Goal: Use online tool/utility

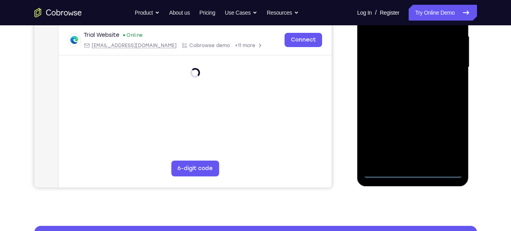
scroll to position [181, 0]
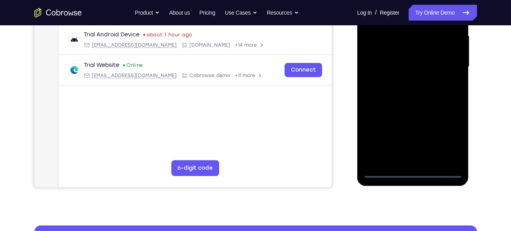
click at [413, 173] on div at bounding box center [413, 66] width 100 height 221
click at [450, 141] on div at bounding box center [413, 66] width 100 height 221
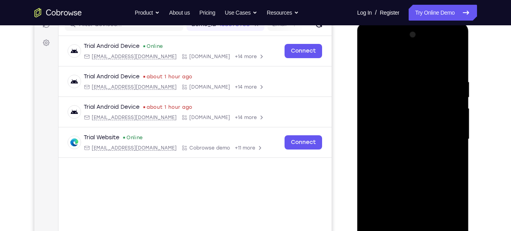
scroll to position [108, 0]
click at [383, 47] on div at bounding box center [413, 139] width 100 height 221
click at [446, 135] on div at bounding box center [413, 139] width 100 height 221
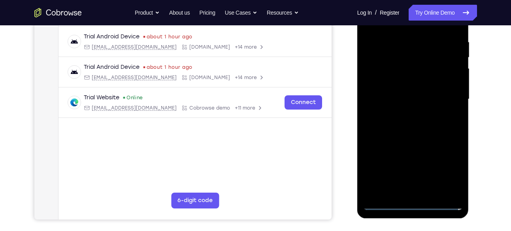
scroll to position [149, 0]
click at [426, 192] on div at bounding box center [413, 98] width 100 height 221
click at [391, 88] on div at bounding box center [413, 98] width 100 height 221
click at [390, 83] on div at bounding box center [413, 98] width 100 height 221
click at [394, 96] on div at bounding box center [413, 98] width 100 height 221
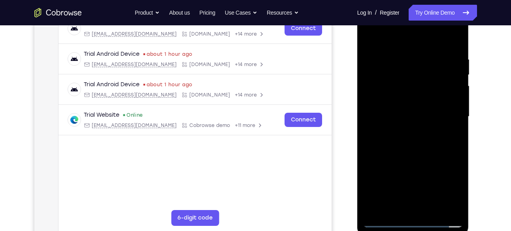
scroll to position [130, 0]
click at [418, 145] on div at bounding box center [413, 116] width 100 height 221
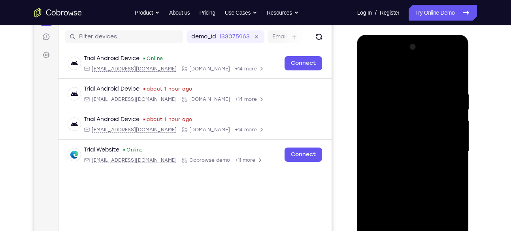
scroll to position [96, 0]
click at [407, 89] on div at bounding box center [413, 151] width 100 height 221
drag, startPoint x: 414, startPoint y: 72, endPoint x: 418, endPoint y: 45, distance: 26.8
click at [418, 45] on div at bounding box center [413, 151] width 100 height 221
click at [455, 72] on div at bounding box center [413, 151] width 100 height 221
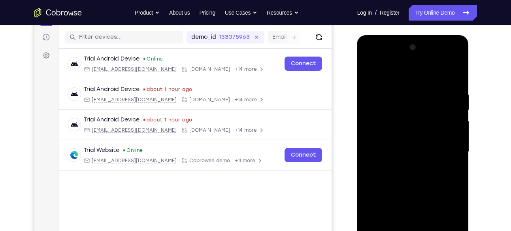
click at [457, 71] on div at bounding box center [413, 151] width 100 height 221
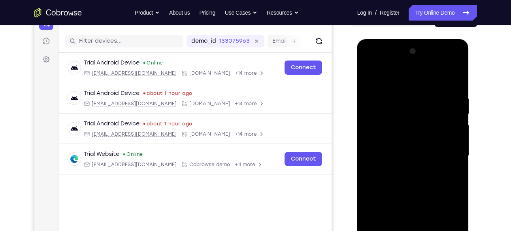
click at [370, 76] on div at bounding box center [413, 155] width 100 height 221
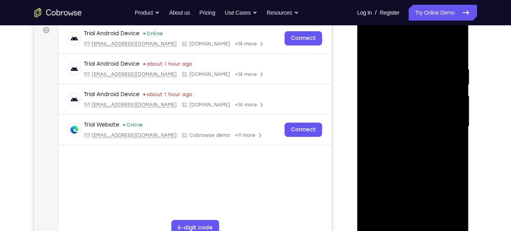
scroll to position [121, 0]
click at [426, 66] on div at bounding box center [413, 125] width 100 height 221
click at [455, 49] on div at bounding box center [413, 125] width 100 height 221
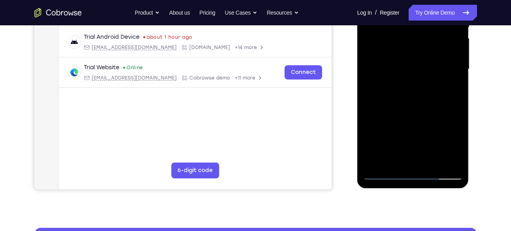
scroll to position [179, 0]
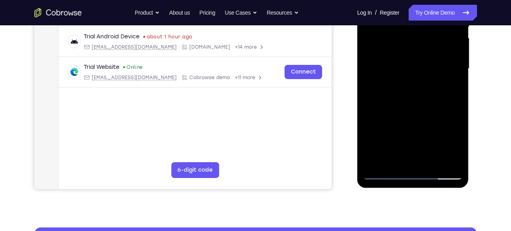
click at [457, 101] on div at bounding box center [413, 68] width 100 height 221
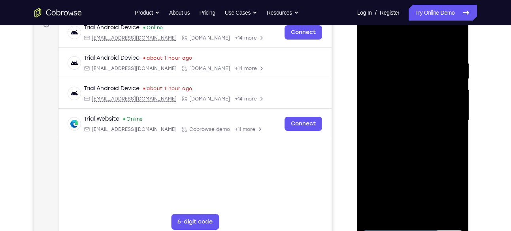
scroll to position [126, 0]
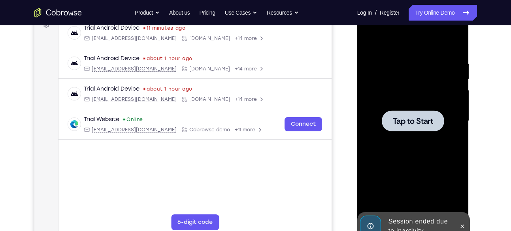
click at [417, 117] on span "Tap to Start" at bounding box center [413, 121] width 40 height 8
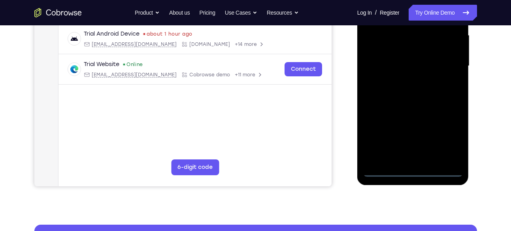
scroll to position [182, 0]
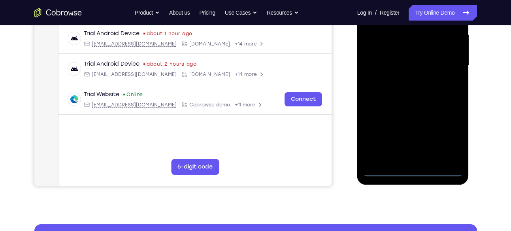
click at [413, 170] on div at bounding box center [413, 65] width 100 height 221
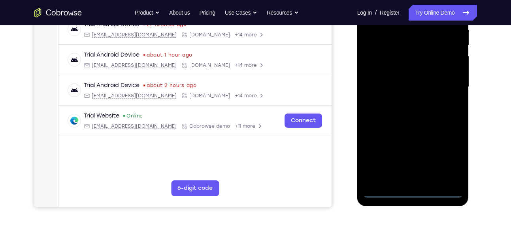
scroll to position [160, 0]
click at [452, 160] on div at bounding box center [413, 87] width 100 height 221
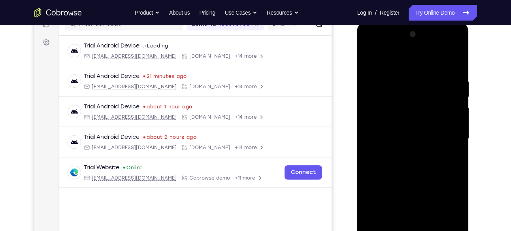
scroll to position [108, 0]
click at [370, 46] on div at bounding box center [413, 138] width 100 height 221
click at [447, 132] on div at bounding box center [413, 138] width 100 height 221
click at [406, 153] on div at bounding box center [413, 138] width 100 height 221
click at [392, 130] on div at bounding box center [413, 138] width 100 height 221
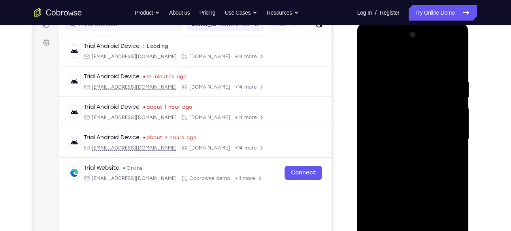
click at [389, 124] on div at bounding box center [413, 138] width 100 height 221
click at [387, 140] on div at bounding box center [413, 138] width 100 height 221
click at [418, 173] on div at bounding box center [413, 138] width 100 height 221
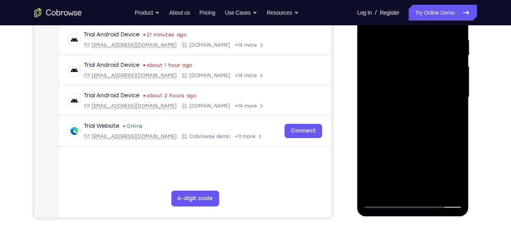
scroll to position [151, 0]
click at [432, 190] on div at bounding box center [413, 96] width 100 height 221
click at [412, 139] on div at bounding box center [413, 96] width 100 height 221
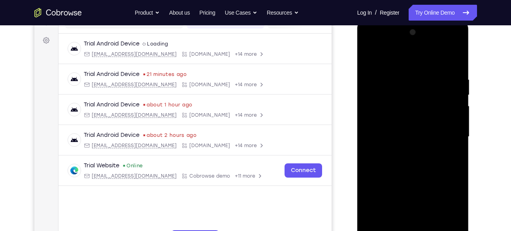
scroll to position [110, 0]
click at [457, 92] on div at bounding box center [413, 136] width 100 height 221
click at [458, 94] on div at bounding box center [413, 136] width 100 height 221
click at [454, 94] on div at bounding box center [413, 136] width 100 height 221
click at [455, 94] on div at bounding box center [413, 136] width 100 height 221
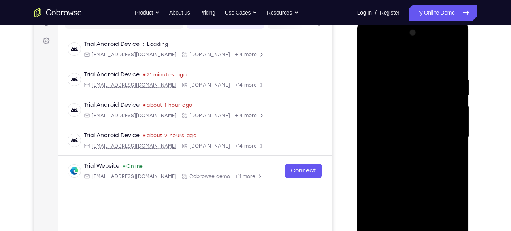
click at [402, 126] on div at bounding box center [413, 136] width 100 height 221
click at [406, 157] on div at bounding box center [413, 136] width 100 height 221
click at [457, 214] on div at bounding box center [413, 136] width 100 height 221
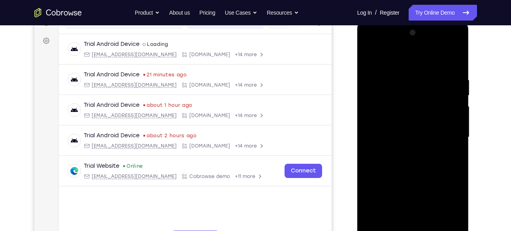
click at [457, 214] on div at bounding box center [413, 136] width 100 height 221
click at [443, 125] on div at bounding box center [413, 136] width 100 height 221
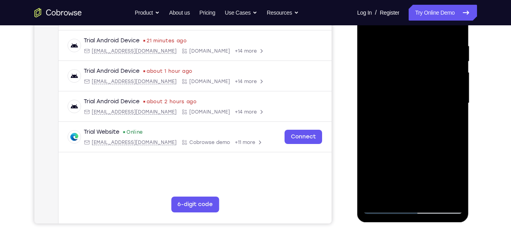
scroll to position [144, 0]
click at [385, 207] on div at bounding box center [413, 103] width 100 height 221
click at [392, 89] on div at bounding box center [413, 103] width 100 height 221
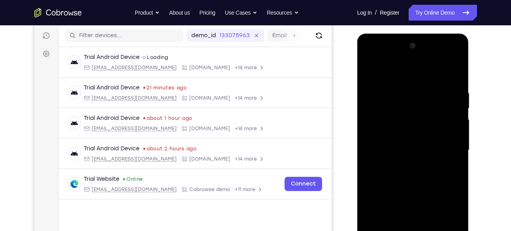
scroll to position [98, 0]
click at [382, 71] on div at bounding box center [413, 149] width 100 height 221
click at [376, 86] on div at bounding box center [413, 149] width 100 height 221
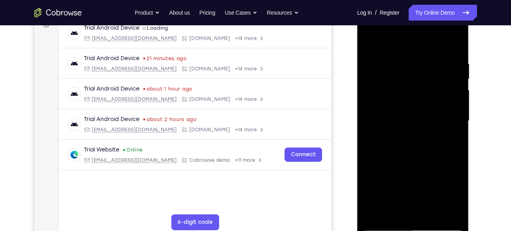
scroll to position [126, 0]
click at [372, 103] on div at bounding box center [413, 121] width 100 height 221
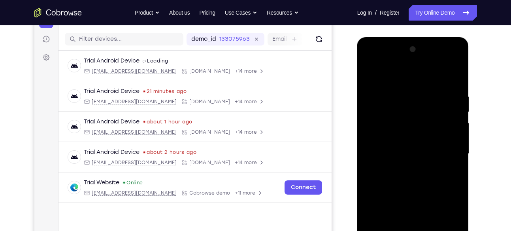
scroll to position [92, 0]
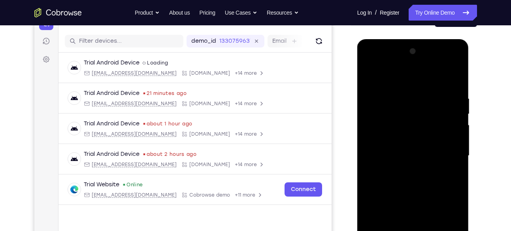
click at [457, 119] on div at bounding box center [413, 155] width 100 height 221
click at [455, 55] on div at bounding box center [413, 155] width 100 height 221
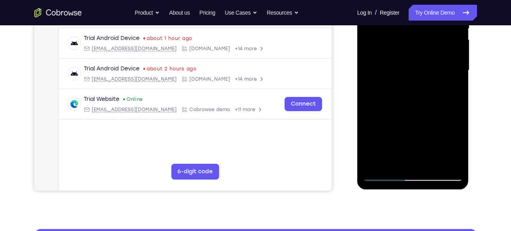
scroll to position [179, 0]
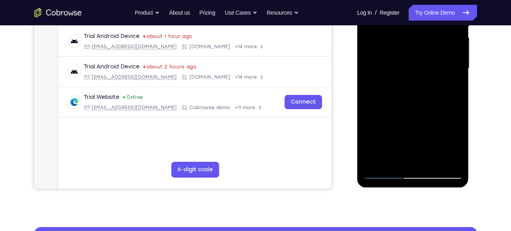
drag, startPoint x: 404, startPoint y: 113, endPoint x: 403, endPoint y: 78, distance: 35.6
click at [403, 78] on div at bounding box center [413, 68] width 100 height 221
click at [409, 122] on div at bounding box center [413, 68] width 100 height 221
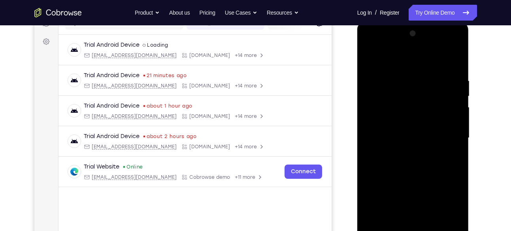
scroll to position [104, 0]
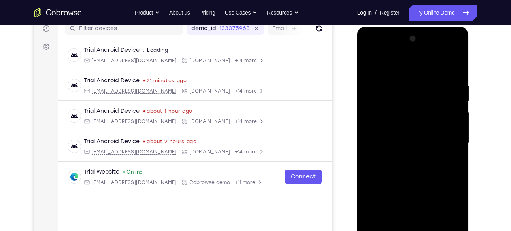
drag, startPoint x: 410, startPoint y: 111, endPoint x: 414, endPoint y: 154, distance: 43.3
click at [414, 154] on div at bounding box center [413, 142] width 100 height 221
click at [460, 131] on div at bounding box center [413, 142] width 100 height 221
click at [458, 130] on div at bounding box center [413, 142] width 100 height 221
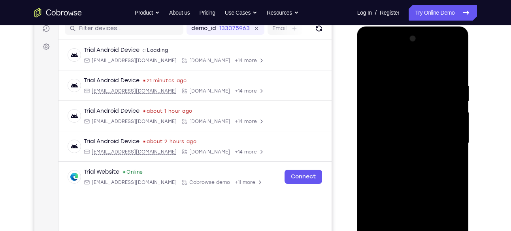
click at [368, 131] on div at bounding box center [413, 142] width 100 height 221
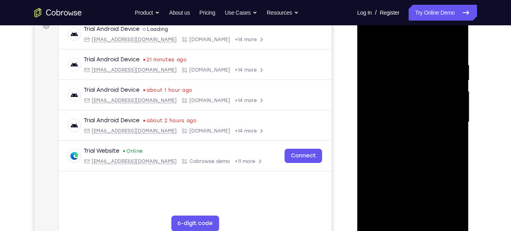
scroll to position [123, 0]
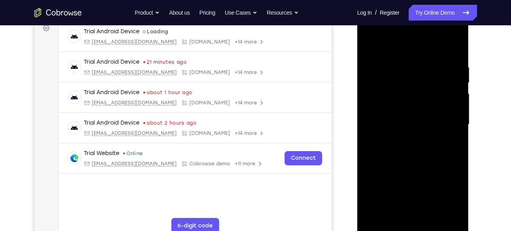
click at [385, 226] on div at bounding box center [413, 124] width 100 height 221
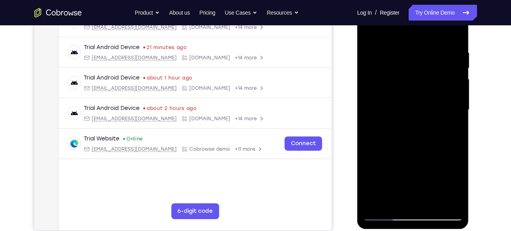
scroll to position [137, 0]
click at [385, 212] on div at bounding box center [413, 110] width 100 height 221
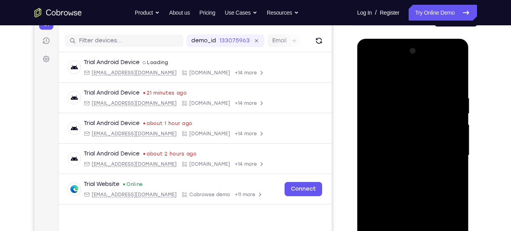
scroll to position [92, 0]
click at [369, 74] on div at bounding box center [413, 155] width 100 height 221
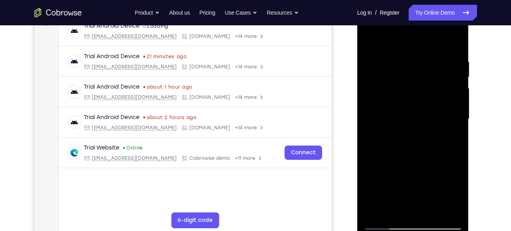
scroll to position [132, 0]
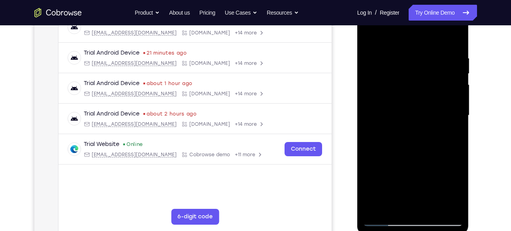
drag, startPoint x: 412, startPoint y: 95, endPoint x: 407, endPoint y: 155, distance: 59.5
click at [407, 155] on div at bounding box center [413, 115] width 100 height 221
drag, startPoint x: 411, startPoint y: 160, endPoint x: 415, endPoint y: 93, distance: 66.9
click at [415, 93] on div at bounding box center [413, 115] width 100 height 221
click at [447, 138] on div at bounding box center [413, 115] width 100 height 221
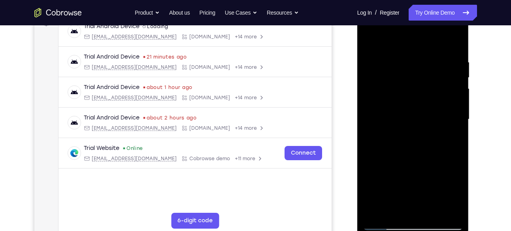
scroll to position [128, 0]
drag, startPoint x: 428, startPoint y: 139, endPoint x: 435, endPoint y: 200, distance: 61.6
click at [435, 200] on div at bounding box center [413, 119] width 100 height 221
click at [458, 109] on div at bounding box center [413, 119] width 100 height 221
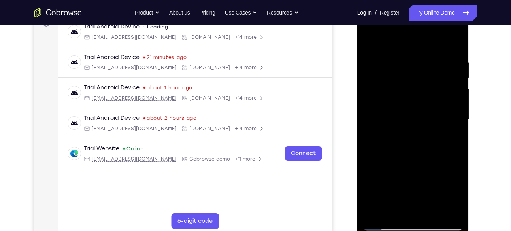
click at [457, 108] on div at bounding box center [413, 119] width 100 height 221
click at [370, 107] on div at bounding box center [413, 119] width 100 height 221
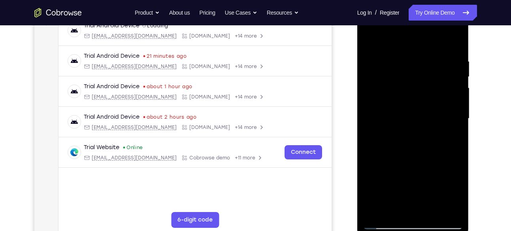
scroll to position [120, 0]
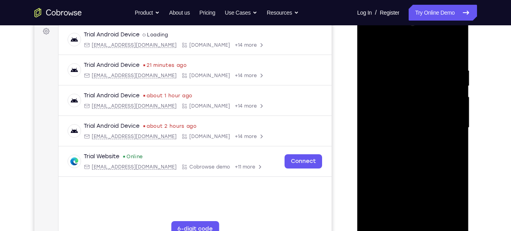
click at [386, 59] on div at bounding box center [413, 127] width 100 height 221
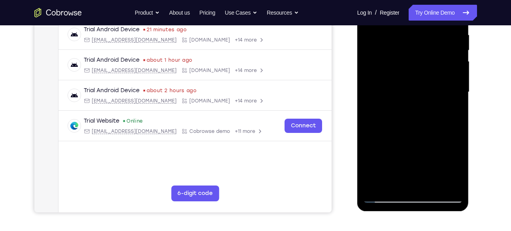
scroll to position [155, 0]
drag, startPoint x: 422, startPoint y: 152, endPoint x: 777, endPoint y: 202, distance: 358.9
click at [420, 213] on html "Online web based iOS Simulators and Android Emulators. Run iPhone, iPad, Mobile…" at bounding box center [413, 94] width 113 height 237
drag, startPoint x: 405, startPoint y: 130, endPoint x: 396, endPoint y: 60, distance: 69.7
click at [396, 60] on div at bounding box center [413, 92] width 100 height 221
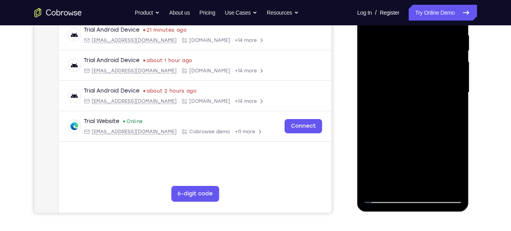
drag, startPoint x: 417, startPoint y: 113, endPoint x: 408, endPoint y: 57, distance: 56.8
click at [408, 57] on div at bounding box center [413, 92] width 100 height 221
click at [419, 102] on div at bounding box center [413, 92] width 100 height 221
drag, startPoint x: 419, startPoint y: 102, endPoint x: 421, endPoint y: 178, distance: 76.3
click at [421, 178] on div at bounding box center [413, 92] width 100 height 221
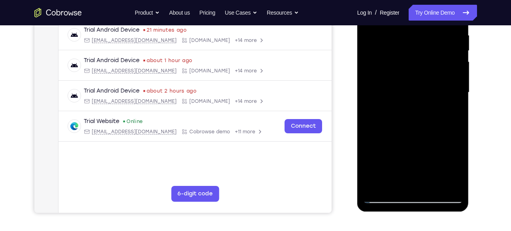
click at [460, 81] on div at bounding box center [413, 92] width 100 height 221
click at [458, 82] on div at bounding box center [413, 92] width 100 height 221
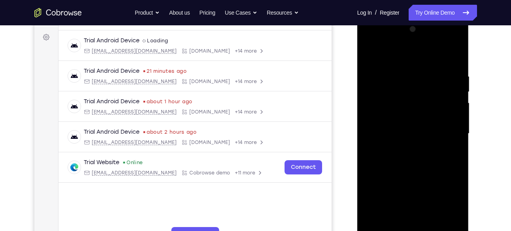
click at [369, 52] on div at bounding box center [413, 133] width 100 height 221
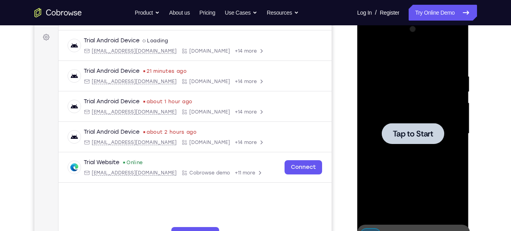
click at [424, 130] on span "Tap to Start" at bounding box center [413, 134] width 40 height 8
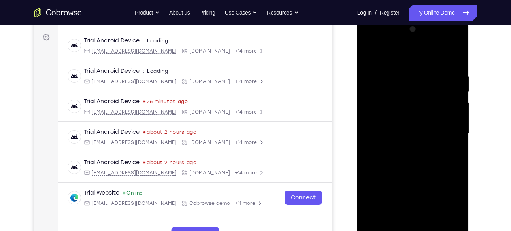
scroll to position [166, 0]
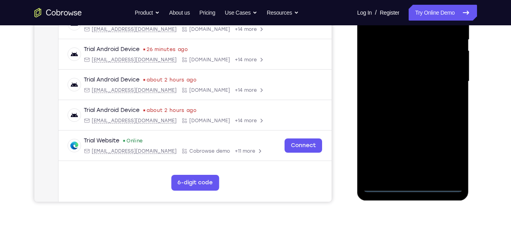
click at [413, 188] on div at bounding box center [413, 81] width 100 height 221
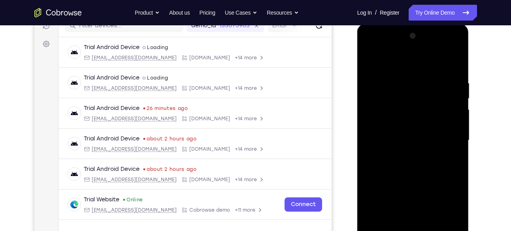
scroll to position [106, 0]
click at [454, 211] on div at bounding box center [413, 140] width 100 height 221
click at [379, 49] on div at bounding box center [413, 140] width 100 height 221
click at [447, 137] on div at bounding box center [413, 140] width 100 height 221
click at [402, 155] on div at bounding box center [413, 140] width 100 height 221
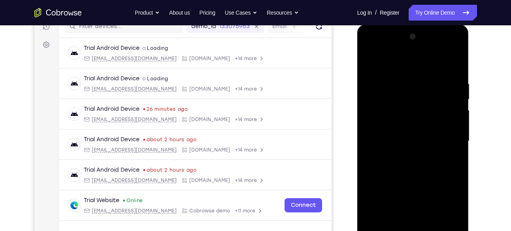
click at [401, 132] on div at bounding box center [413, 140] width 100 height 221
click at [396, 126] on div at bounding box center [413, 140] width 100 height 221
click at [408, 138] on div at bounding box center [413, 140] width 100 height 221
click at [409, 167] on div at bounding box center [413, 140] width 100 height 221
click at [411, 162] on div at bounding box center [413, 140] width 100 height 221
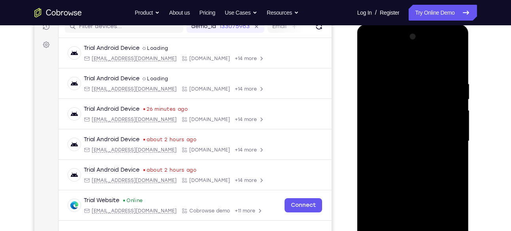
click at [455, 77] on div at bounding box center [413, 140] width 100 height 221
click at [454, 77] on div at bounding box center [413, 140] width 100 height 221
drag, startPoint x: 409, startPoint y: 64, endPoint x: 410, endPoint y: 46, distance: 18.2
click at [410, 46] on div at bounding box center [413, 140] width 100 height 221
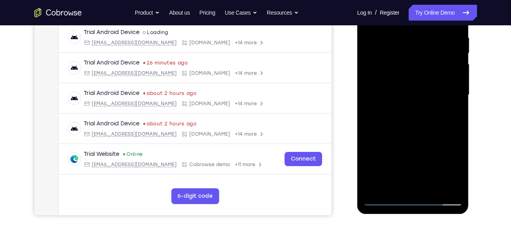
scroll to position [154, 0]
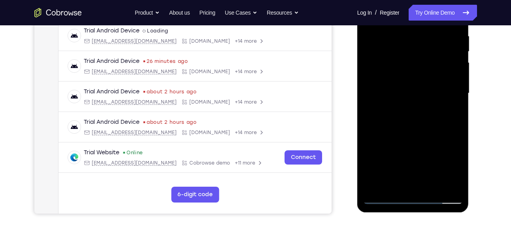
click at [418, 184] on div at bounding box center [413, 93] width 100 height 221
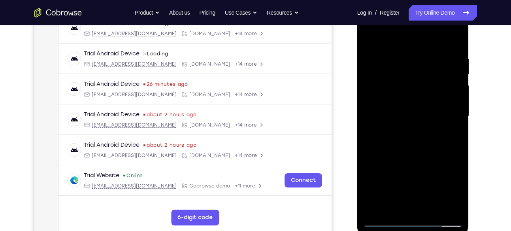
scroll to position [130, 0]
click at [454, 128] on div at bounding box center [413, 116] width 100 height 221
click at [419, 206] on div at bounding box center [413, 116] width 100 height 221
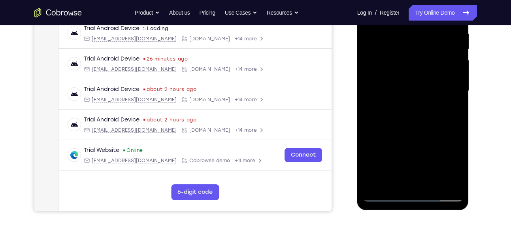
scroll to position [157, 0]
click at [384, 192] on div at bounding box center [413, 90] width 100 height 221
click at [442, 195] on div at bounding box center [413, 90] width 100 height 221
drag, startPoint x: 424, startPoint y: 107, endPoint x: 411, endPoint y: -53, distance: 160.2
click at [411, 0] on html "Online web based iOS Simulators and Android Emulators. Run iPhone, iPad, Mobile…" at bounding box center [413, 92] width 113 height 237
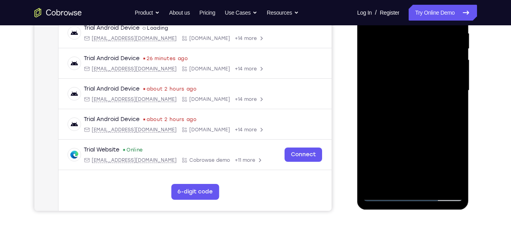
drag, startPoint x: 423, startPoint y: 92, endPoint x: 439, endPoint y: -53, distance: 145.5
click at [439, 0] on html "Online web based iOS Simulators and Android Emulators. Run iPhone, iPad, Mobile…" at bounding box center [413, 92] width 113 height 237
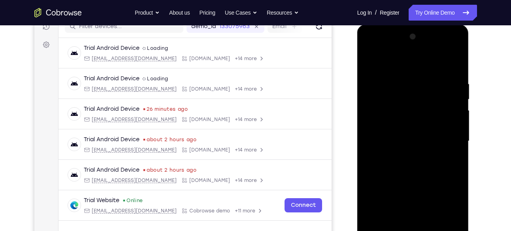
scroll to position [106, 0]
click at [443, 214] on div at bounding box center [413, 141] width 100 height 221
click at [453, 72] on div at bounding box center [413, 141] width 100 height 221
click at [400, 79] on div at bounding box center [413, 141] width 100 height 221
click at [436, 64] on div at bounding box center [413, 141] width 100 height 221
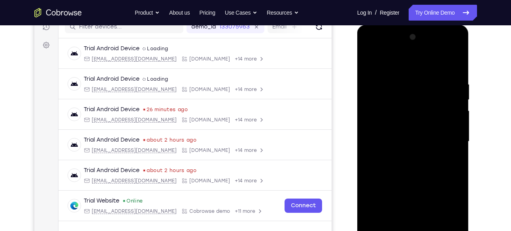
drag, startPoint x: 433, startPoint y: 107, endPoint x: 433, endPoint y: 98, distance: 8.7
click at [433, 98] on div at bounding box center [413, 141] width 100 height 221
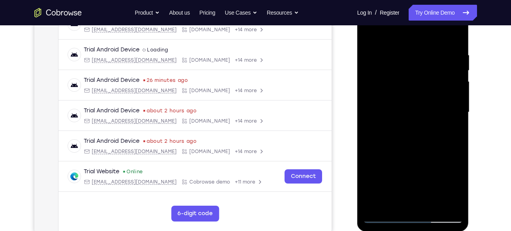
scroll to position [136, 0]
click at [442, 201] on div at bounding box center [413, 111] width 100 height 221
click at [444, 202] on div at bounding box center [413, 111] width 100 height 221
click at [457, 132] on div at bounding box center [413, 111] width 100 height 221
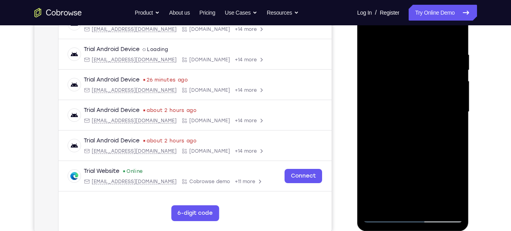
click at [456, 141] on div at bounding box center [413, 111] width 100 height 221
click at [449, 149] on div at bounding box center [413, 111] width 100 height 221
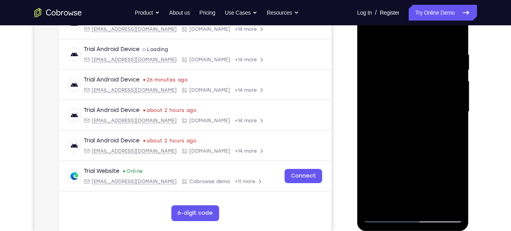
click at [444, 202] on div at bounding box center [413, 111] width 100 height 221
click at [448, 138] on div at bounding box center [413, 111] width 100 height 221
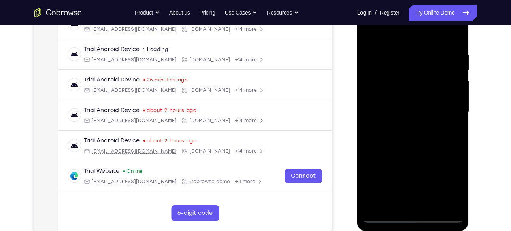
click at [378, 129] on div at bounding box center [413, 111] width 100 height 221
click at [455, 153] on div at bounding box center [413, 111] width 100 height 221
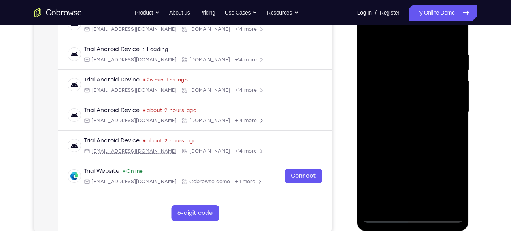
click at [453, 142] on div at bounding box center [413, 111] width 100 height 221
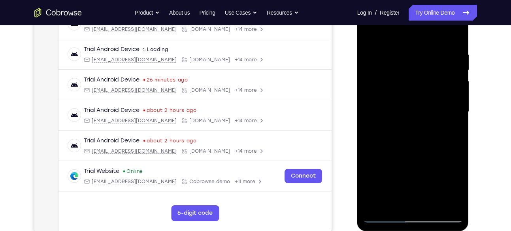
drag, startPoint x: 453, startPoint y: 142, endPoint x: 387, endPoint y: 145, distance: 65.7
click at [387, 145] on div at bounding box center [413, 111] width 100 height 221
click at [453, 126] on div at bounding box center [413, 111] width 100 height 221
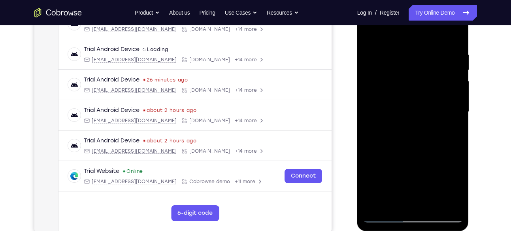
click at [453, 126] on div at bounding box center [413, 111] width 100 height 221
click at [453, 120] on div at bounding box center [413, 111] width 100 height 221
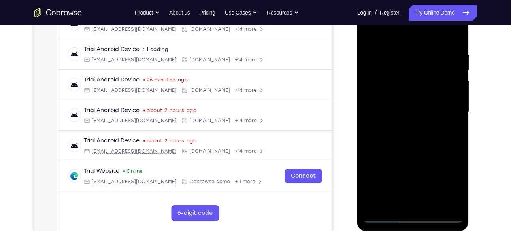
click at [381, 135] on div at bounding box center [413, 111] width 100 height 221
click at [454, 110] on div at bounding box center [413, 111] width 100 height 221
click at [451, 102] on div at bounding box center [413, 111] width 100 height 221
click at [458, 105] on div at bounding box center [413, 111] width 100 height 221
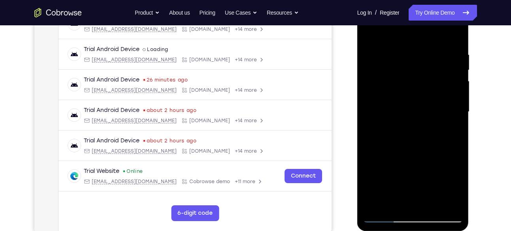
click at [458, 105] on div at bounding box center [413, 111] width 100 height 221
click at [453, 121] on div at bounding box center [413, 111] width 100 height 221
drag, startPoint x: 453, startPoint y: 121, endPoint x: 418, endPoint y: 138, distance: 38.5
click at [418, 138] on div at bounding box center [413, 111] width 100 height 221
click at [444, 119] on div at bounding box center [413, 111] width 100 height 221
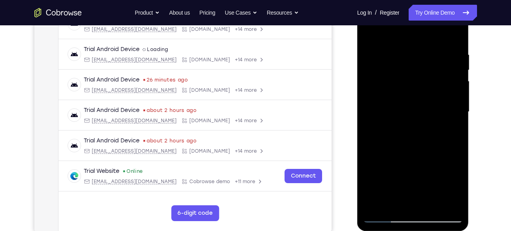
click at [444, 119] on div at bounding box center [413, 111] width 100 height 221
click at [449, 119] on div at bounding box center [413, 111] width 100 height 221
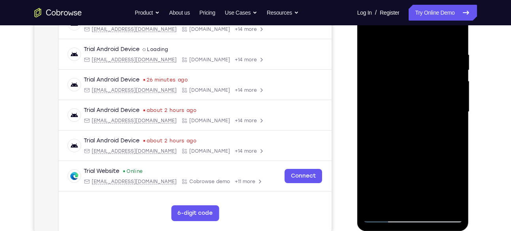
drag, startPoint x: 449, startPoint y: 119, endPoint x: 424, endPoint y: 127, distance: 26.7
click at [424, 127] on div at bounding box center [413, 111] width 100 height 221
click at [449, 117] on div at bounding box center [413, 111] width 100 height 221
drag, startPoint x: 449, startPoint y: 117, endPoint x: 406, endPoint y: 129, distance: 44.7
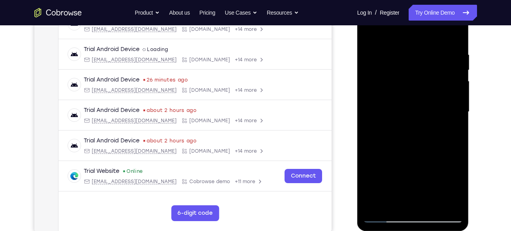
click at [406, 129] on div at bounding box center [413, 111] width 100 height 221
click at [450, 103] on div at bounding box center [413, 111] width 100 height 221
click at [457, 103] on div at bounding box center [413, 111] width 100 height 221
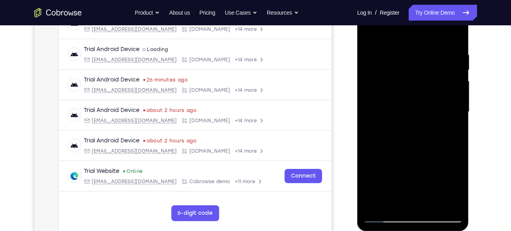
click at [457, 103] on div at bounding box center [413, 111] width 100 height 221
drag, startPoint x: 457, startPoint y: 103, endPoint x: 385, endPoint y: 136, distance: 79.2
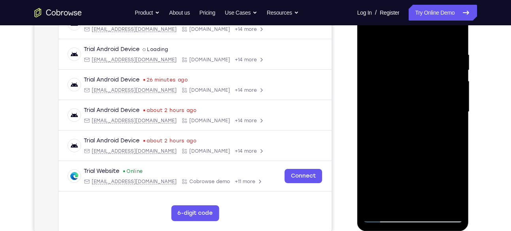
click at [385, 136] on div at bounding box center [413, 111] width 100 height 221
click at [456, 113] on div at bounding box center [413, 111] width 100 height 221
drag, startPoint x: 456, startPoint y: 113, endPoint x: 398, endPoint y: 129, distance: 59.7
click at [398, 129] on div at bounding box center [413, 111] width 100 height 221
click at [456, 106] on div at bounding box center [413, 111] width 100 height 221
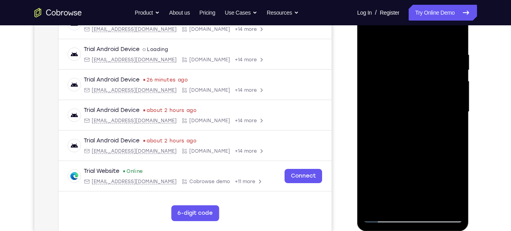
click at [456, 106] on div at bounding box center [413, 111] width 100 height 221
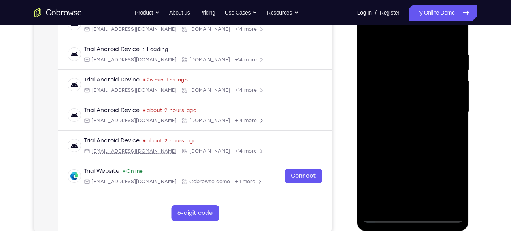
click at [456, 106] on div at bounding box center [413, 111] width 100 height 221
click at [449, 92] on div at bounding box center [413, 111] width 100 height 221
click at [452, 88] on div at bounding box center [413, 111] width 100 height 221
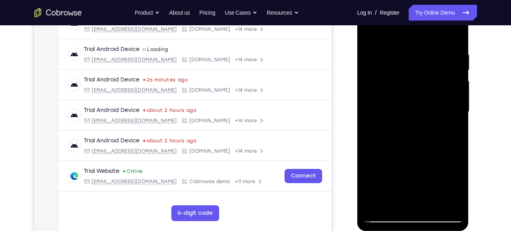
click at [452, 88] on div at bounding box center [413, 111] width 100 height 221
drag, startPoint x: 452, startPoint y: 88, endPoint x: 402, endPoint y: 108, distance: 53.6
click at [402, 108] on div at bounding box center [413, 111] width 100 height 221
click at [454, 94] on div at bounding box center [413, 111] width 100 height 221
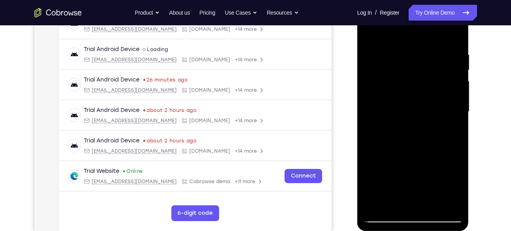
click at [454, 94] on div at bounding box center [413, 111] width 100 height 221
drag, startPoint x: 454, startPoint y: 94, endPoint x: 414, endPoint y: 110, distance: 42.4
click at [414, 110] on div at bounding box center [413, 111] width 100 height 221
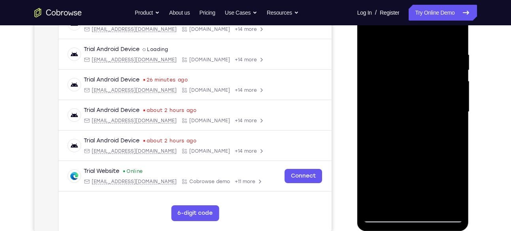
click at [460, 93] on div at bounding box center [413, 111] width 100 height 221
click at [454, 37] on div at bounding box center [413, 111] width 100 height 221
click at [427, 51] on div at bounding box center [413, 111] width 100 height 221
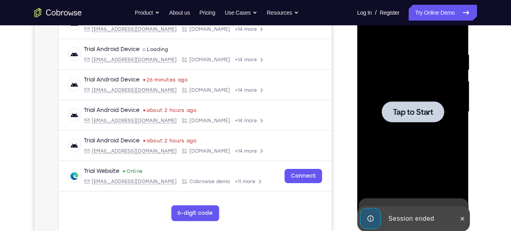
click at [415, 102] on div at bounding box center [413, 111] width 62 height 21
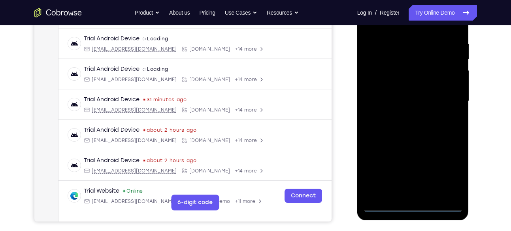
scroll to position [149, 0]
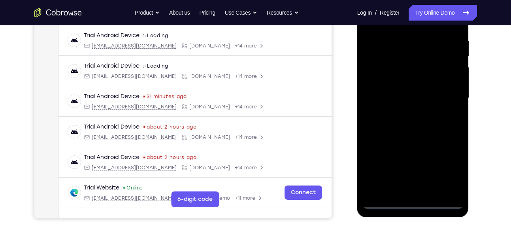
click at [417, 201] on div at bounding box center [413, 97] width 100 height 221
click at [446, 169] on div at bounding box center [413, 97] width 100 height 221
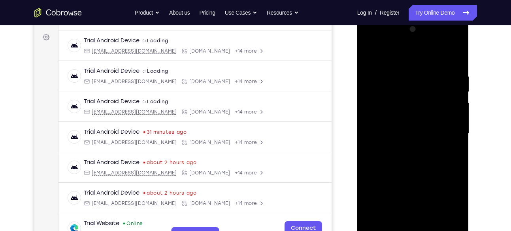
scroll to position [112, 0]
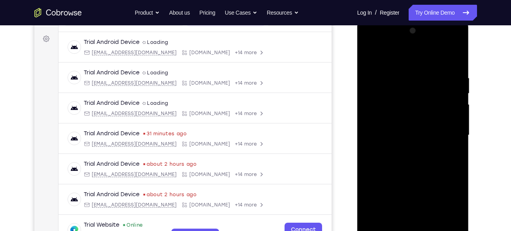
click at [379, 38] on div at bounding box center [413, 135] width 100 height 221
click at [379, 108] on div at bounding box center [413, 135] width 100 height 221
click at [402, 137] on div at bounding box center [413, 135] width 100 height 221
click at [400, 125] on div at bounding box center [413, 135] width 100 height 221
click at [402, 147] on div at bounding box center [413, 135] width 100 height 221
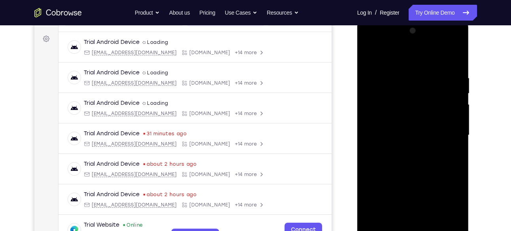
click at [400, 171] on div at bounding box center [413, 135] width 100 height 221
click at [412, 157] on div at bounding box center [413, 135] width 100 height 221
click at [425, 139] on div at bounding box center [413, 135] width 100 height 221
click at [413, 166] on div at bounding box center [413, 135] width 100 height 221
click at [415, 143] on div at bounding box center [413, 135] width 100 height 221
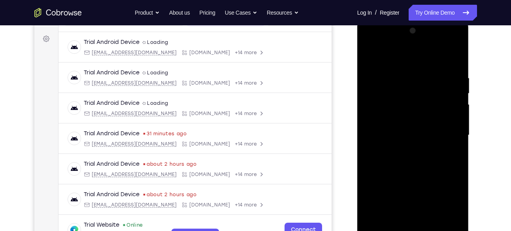
click at [411, 157] on div at bounding box center [413, 135] width 100 height 221
drag, startPoint x: 398, startPoint y: 87, endPoint x: 395, endPoint y: 42, distance: 45.1
click at [395, 42] on div at bounding box center [413, 135] width 100 height 221
click at [410, 125] on div at bounding box center [413, 135] width 100 height 221
click at [399, 110] on div at bounding box center [413, 135] width 100 height 221
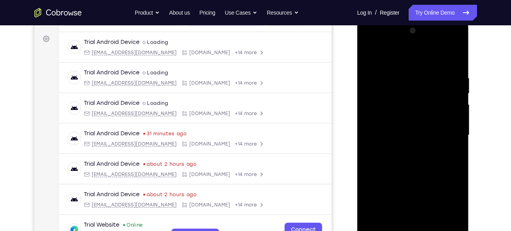
click at [409, 149] on div at bounding box center [413, 135] width 100 height 221
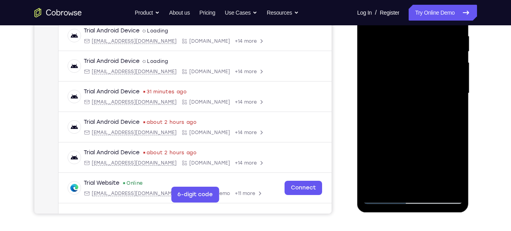
scroll to position [152, 0]
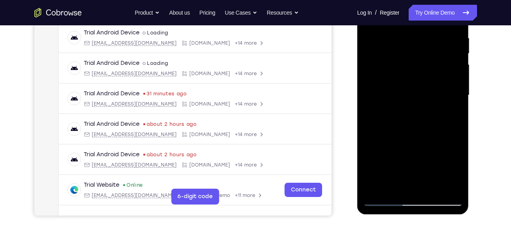
click at [364, 115] on div at bounding box center [413, 95] width 100 height 221
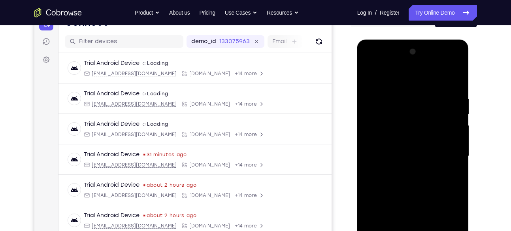
scroll to position [91, 0]
click at [368, 83] on div at bounding box center [413, 156] width 100 height 221
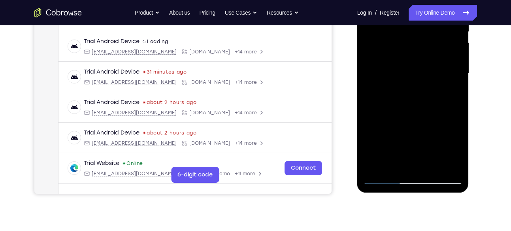
scroll to position [174, 0]
click at [443, 179] on div at bounding box center [413, 72] width 100 height 221
drag, startPoint x: 430, startPoint y: 106, endPoint x: 428, endPoint y: 59, distance: 47.1
click at [428, 59] on div at bounding box center [413, 72] width 100 height 221
drag, startPoint x: 414, startPoint y: 83, endPoint x: 412, endPoint y: 11, distance: 72.4
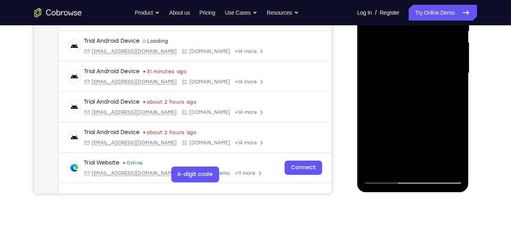
click at [412, 11] on div at bounding box center [413, 72] width 100 height 221
drag, startPoint x: 412, startPoint y: 129, endPoint x: 423, endPoint y: 0, distance: 128.9
click at [423, 0] on div at bounding box center [413, 72] width 100 height 221
drag, startPoint x: 425, startPoint y: 80, endPoint x: 434, endPoint y: -37, distance: 117.3
click at [434, 0] on div at bounding box center [413, 72] width 100 height 221
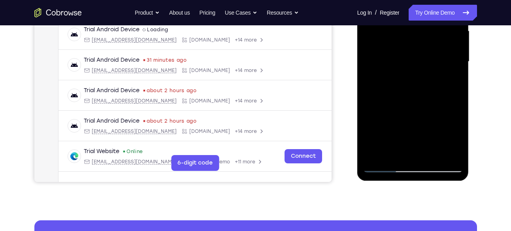
scroll to position [188, 0]
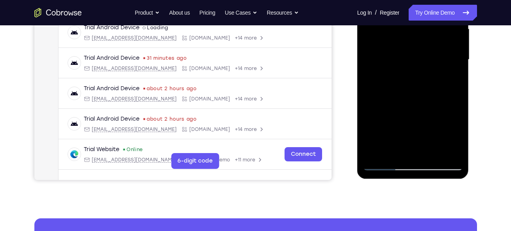
click at [413, 162] on div at bounding box center [413, 59] width 100 height 221
click at [445, 133] on div at bounding box center [413, 59] width 100 height 221
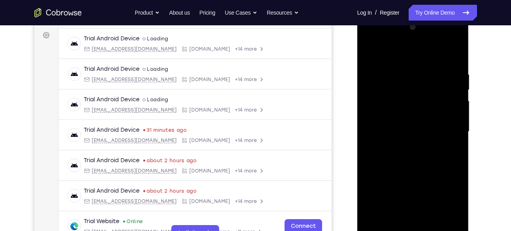
scroll to position [115, 0]
click at [454, 36] on div at bounding box center [413, 131] width 100 height 221
click at [377, 86] on div at bounding box center [413, 131] width 100 height 221
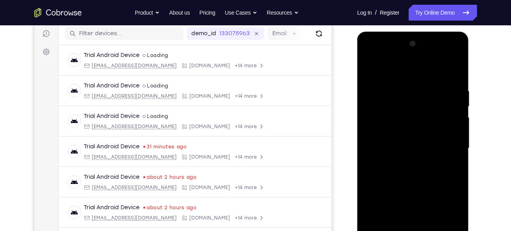
scroll to position [98, 0]
click at [430, 57] on div at bounding box center [413, 148] width 100 height 221
click at [409, 68] on div at bounding box center [413, 148] width 100 height 221
click at [383, 118] on div at bounding box center [413, 148] width 100 height 221
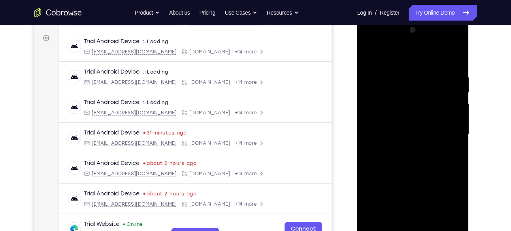
click at [407, 148] on div at bounding box center [413, 134] width 100 height 221
click at [407, 126] on div at bounding box center [413, 134] width 100 height 221
click at [407, 121] on div at bounding box center [413, 134] width 100 height 221
click at [406, 131] on div at bounding box center [413, 134] width 100 height 221
click at [423, 162] on div at bounding box center [413, 134] width 100 height 221
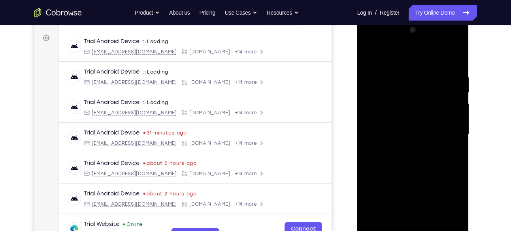
click at [415, 157] on div at bounding box center [413, 134] width 100 height 221
click at [457, 68] on div at bounding box center [413, 134] width 100 height 221
drag, startPoint x: 414, startPoint y: 145, endPoint x: 423, endPoint y: 99, distance: 47.4
click at [423, 99] on div at bounding box center [413, 134] width 100 height 221
click at [370, 189] on div at bounding box center [413, 134] width 100 height 221
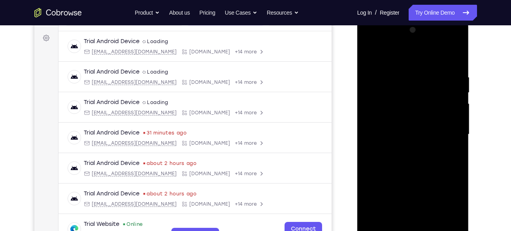
click at [458, 115] on div at bounding box center [413, 134] width 100 height 221
click at [458, 118] on div at bounding box center [413, 134] width 100 height 221
click at [381, 190] on div at bounding box center [413, 134] width 100 height 221
click at [399, 199] on div at bounding box center [413, 134] width 100 height 221
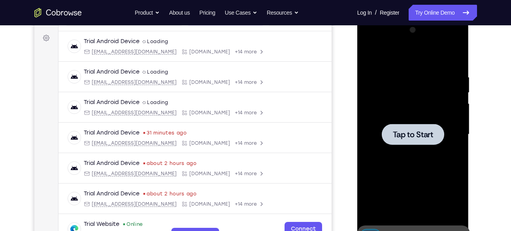
click at [393, 18] on div "Tap to Start" at bounding box center [413, 18] width 112 height 0
click at [404, 119] on div at bounding box center [413, 134] width 100 height 221
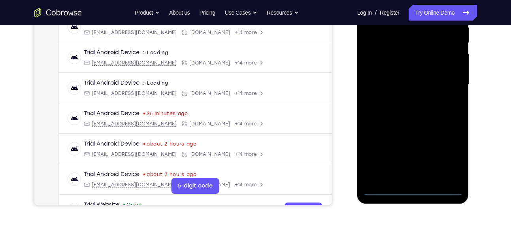
scroll to position [163, 0]
click at [414, 185] on div at bounding box center [413, 84] width 100 height 221
click at [413, 186] on div at bounding box center [413, 84] width 100 height 221
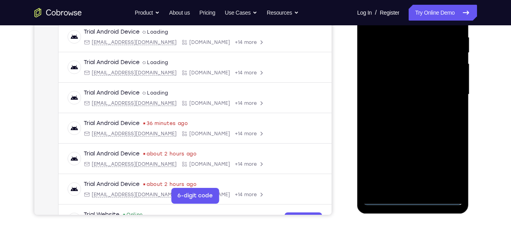
scroll to position [151, 0]
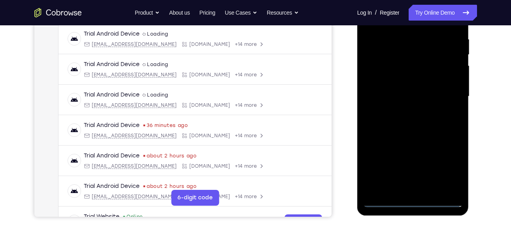
click at [447, 167] on div at bounding box center [413, 96] width 100 height 221
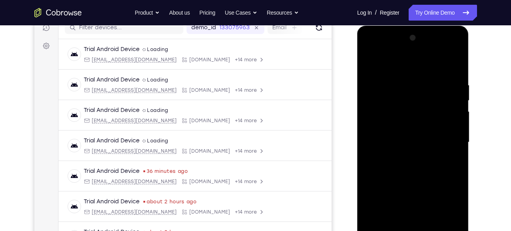
scroll to position [105, 0]
click at [381, 49] on div at bounding box center [413, 142] width 100 height 221
click at [449, 141] on div at bounding box center [413, 142] width 100 height 221
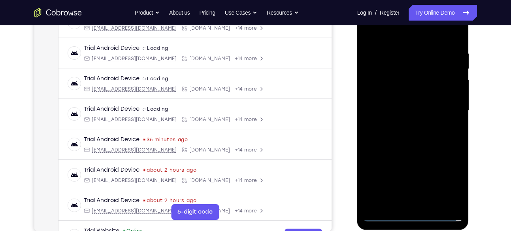
scroll to position [137, 0]
click at [423, 202] on div at bounding box center [413, 110] width 100 height 221
click at [406, 102] on div at bounding box center [413, 110] width 100 height 221
click at [406, 96] on div at bounding box center [413, 110] width 100 height 221
click at [410, 111] on div at bounding box center [413, 110] width 100 height 221
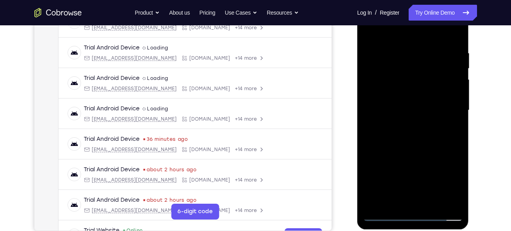
drag, startPoint x: 410, startPoint y: 111, endPoint x: 422, endPoint y: 66, distance: 46.5
click at [422, 66] on div at bounding box center [413, 110] width 100 height 221
click at [417, 125] on div at bounding box center [413, 110] width 100 height 221
drag, startPoint x: 417, startPoint y: 125, endPoint x: 430, endPoint y: 61, distance: 65.3
click at [430, 61] on div at bounding box center [413, 110] width 100 height 221
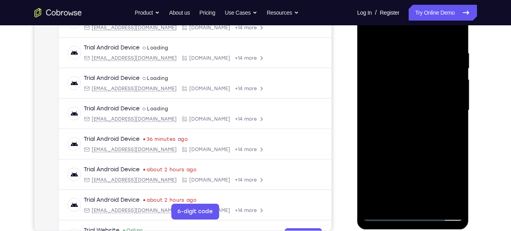
drag, startPoint x: 422, startPoint y: 151, endPoint x: 432, endPoint y: 49, distance: 102.5
click at [432, 49] on div at bounding box center [413, 110] width 100 height 221
drag, startPoint x: 425, startPoint y: 157, endPoint x: 435, endPoint y: 30, distance: 127.6
click at [435, 30] on div at bounding box center [413, 110] width 100 height 221
click at [456, 108] on div at bounding box center [413, 110] width 100 height 221
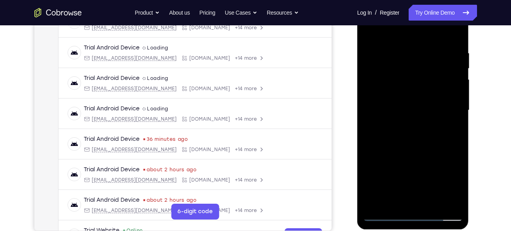
click at [456, 108] on div at bounding box center [413, 110] width 100 height 221
click at [454, 104] on div at bounding box center [413, 110] width 100 height 221
click at [460, 108] on div at bounding box center [413, 110] width 100 height 221
click at [459, 108] on div at bounding box center [413, 110] width 100 height 221
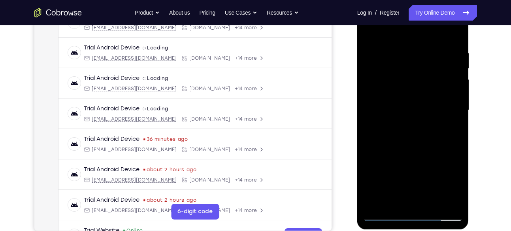
click at [459, 108] on div at bounding box center [413, 110] width 100 height 221
drag, startPoint x: 459, startPoint y: 108, endPoint x: 445, endPoint y: 4, distance: 105.7
click at [445, 4] on div at bounding box center [413, 110] width 100 height 221
drag, startPoint x: 408, startPoint y: 126, endPoint x: 406, endPoint y: 103, distance: 23.0
click at [406, 103] on div at bounding box center [413, 110] width 100 height 221
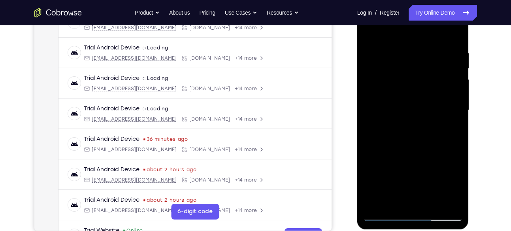
drag, startPoint x: 440, startPoint y: 192, endPoint x: 444, endPoint y: 175, distance: 17.5
click at [444, 175] on div at bounding box center [413, 110] width 100 height 221
drag, startPoint x: 435, startPoint y: 191, endPoint x: 430, endPoint y: 103, distance: 87.9
click at [430, 103] on div at bounding box center [413, 110] width 100 height 221
drag, startPoint x: 430, startPoint y: 126, endPoint x: 427, endPoint y: 54, distance: 72.0
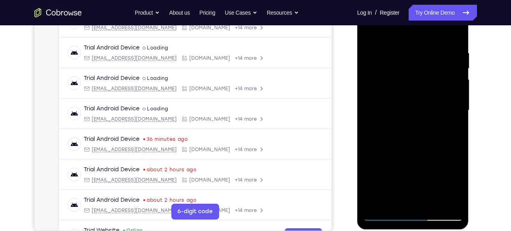
click at [427, 54] on div at bounding box center [413, 110] width 100 height 221
drag, startPoint x: 432, startPoint y: 119, endPoint x: 426, endPoint y: 25, distance: 94.2
click at [426, 25] on div at bounding box center [413, 110] width 100 height 221
drag, startPoint x: 433, startPoint y: 117, endPoint x: 427, endPoint y: 55, distance: 62.0
click at [427, 55] on div at bounding box center [413, 110] width 100 height 221
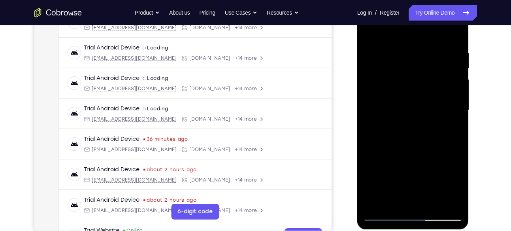
click at [457, 114] on div at bounding box center [413, 110] width 100 height 221
drag, startPoint x: 435, startPoint y: 168, endPoint x: 430, endPoint y: 105, distance: 63.1
click at [430, 105] on div at bounding box center [413, 110] width 100 height 221
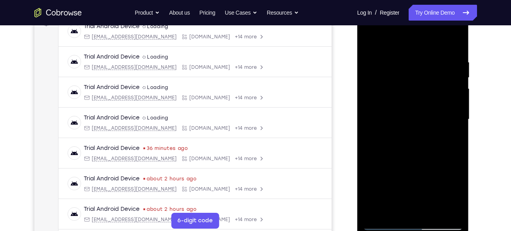
scroll to position [128, 0]
drag, startPoint x: 391, startPoint y: 85, endPoint x: 394, endPoint y: 105, distance: 19.8
click at [394, 105] on div at bounding box center [413, 119] width 100 height 221
click at [367, 89] on div at bounding box center [413, 119] width 100 height 221
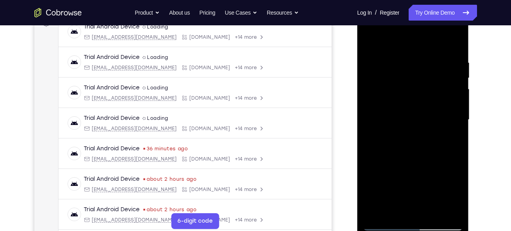
click at [367, 89] on div at bounding box center [413, 119] width 100 height 221
drag, startPoint x: 435, startPoint y: 177, endPoint x: 420, endPoint y: 54, distance: 123.4
click at [420, 54] on div at bounding box center [413, 119] width 100 height 221
drag, startPoint x: 434, startPoint y: 142, endPoint x: 428, endPoint y: 40, distance: 102.5
click at [428, 40] on div at bounding box center [413, 119] width 100 height 221
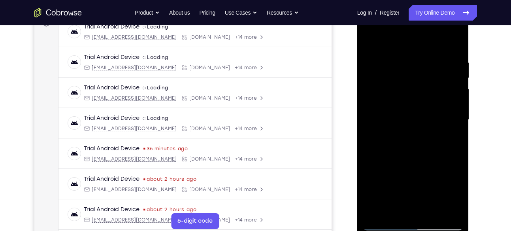
drag, startPoint x: 432, startPoint y: 123, endPoint x: 430, endPoint y: 74, distance: 49.0
click at [430, 74] on div at bounding box center [413, 119] width 100 height 221
click at [458, 115] on div at bounding box center [413, 119] width 100 height 221
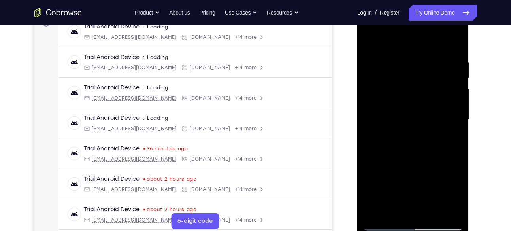
click at [458, 115] on div at bounding box center [413, 119] width 100 height 221
drag, startPoint x: 458, startPoint y: 115, endPoint x: 429, endPoint y: 42, distance: 78.2
click at [429, 42] on div at bounding box center [413, 119] width 100 height 221
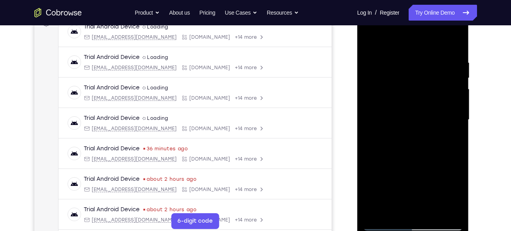
drag, startPoint x: 439, startPoint y: 151, endPoint x: 438, endPoint y: 66, distance: 84.6
click at [438, 66] on div at bounding box center [413, 119] width 100 height 221
click at [460, 113] on div at bounding box center [413, 119] width 100 height 221
click at [368, 114] on div at bounding box center [413, 119] width 100 height 221
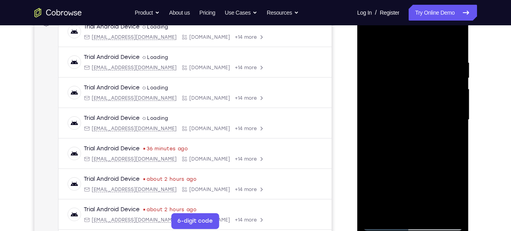
click at [457, 112] on div at bounding box center [413, 119] width 100 height 221
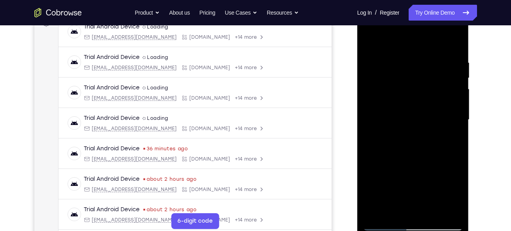
click at [457, 112] on div at bounding box center [413, 119] width 100 height 221
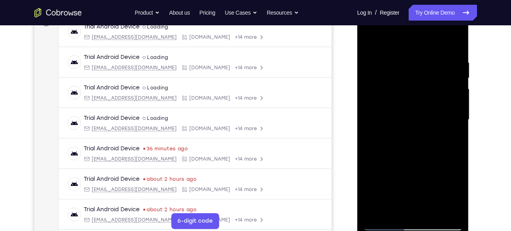
click at [457, 112] on div at bounding box center [413, 119] width 100 height 221
drag, startPoint x: 457, startPoint y: 112, endPoint x: 443, endPoint y: 35, distance: 78.2
click at [443, 35] on div at bounding box center [413, 119] width 100 height 221
drag, startPoint x: 441, startPoint y: 126, endPoint x: 434, endPoint y: 49, distance: 76.6
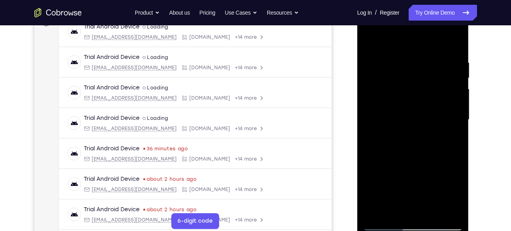
click at [434, 49] on div at bounding box center [413, 119] width 100 height 221
drag, startPoint x: 439, startPoint y: 133, endPoint x: 436, endPoint y: 49, distance: 84.6
click at [436, 49] on div at bounding box center [413, 119] width 100 height 221
drag, startPoint x: 439, startPoint y: 106, endPoint x: 438, endPoint y: 32, distance: 73.9
click at [438, 32] on div at bounding box center [413, 119] width 100 height 221
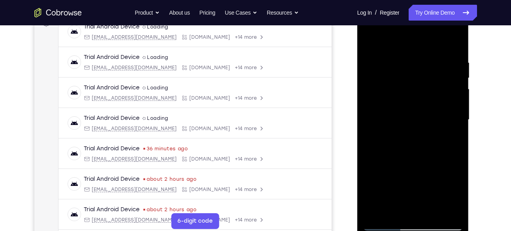
click at [456, 144] on div at bounding box center [413, 119] width 100 height 221
drag, startPoint x: 444, startPoint y: 143, endPoint x: 438, endPoint y: 120, distance: 24.0
click at [438, 120] on div at bounding box center [413, 119] width 100 height 221
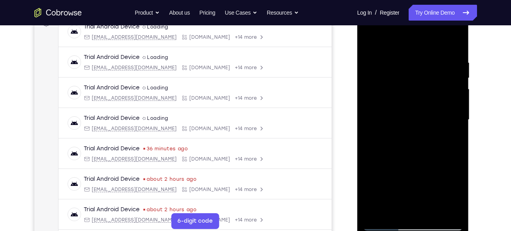
click at [457, 117] on div at bounding box center [413, 119] width 100 height 221
click at [459, 118] on div at bounding box center [413, 119] width 100 height 221
drag, startPoint x: 434, startPoint y: 156, endPoint x: 440, endPoint y: 24, distance: 132.1
click at [440, 24] on div at bounding box center [413, 119] width 100 height 221
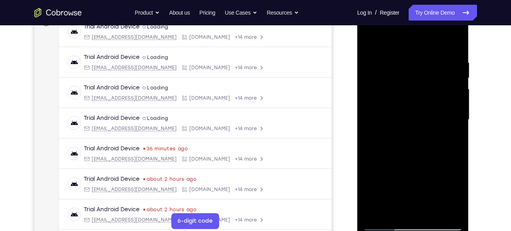
drag, startPoint x: 438, startPoint y: 83, endPoint x: 439, endPoint y: 213, distance: 130.4
click at [439, 213] on div at bounding box center [413, 119] width 100 height 221
click at [459, 118] on div at bounding box center [413, 119] width 100 height 221
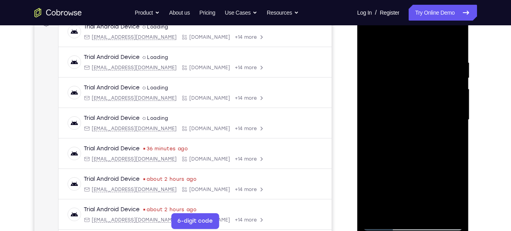
click at [459, 118] on div at bounding box center [413, 119] width 100 height 221
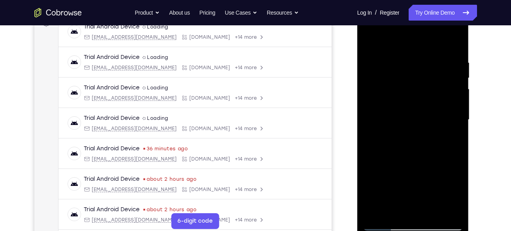
click at [459, 118] on div at bounding box center [413, 119] width 100 height 221
drag, startPoint x: 430, startPoint y: 185, endPoint x: 425, endPoint y: 101, distance: 84.0
click at [425, 101] on div at bounding box center [413, 119] width 100 height 221
drag, startPoint x: 428, startPoint y: 151, endPoint x: 435, endPoint y: 57, distance: 93.6
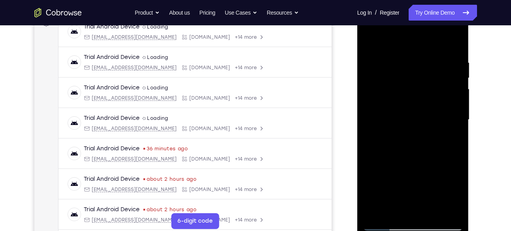
click at [435, 57] on div at bounding box center [413, 119] width 100 height 221
drag, startPoint x: 436, startPoint y: 163, endPoint x: 426, endPoint y: 73, distance: 90.6
click at [426, 73] on div at bounding box center [413, 119] width 100 height 221
drag, startPoint x: 430, startPoint y: 125, endPoint x: 434, endPoint y: 56, distance: 68.8
click at [434, 56] on div at bounding box center [413, 119] width 100 height 221
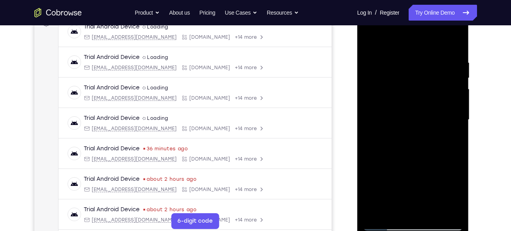
click at [457, 120] on div at bounding box center [413, 119] width 100 height 221
drag, startPoint x: 441, startPoint y: 151, endPoint x: 429, endPoint y: 79, distance: 73.3
click at [429, 79] on div at bounding box center [413, 119] width 100 height 221
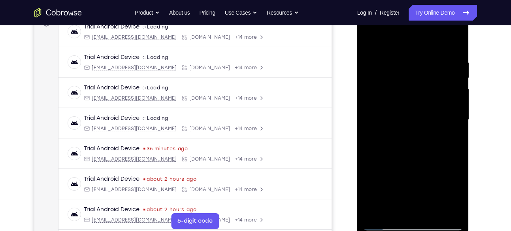
drag, startPoint x: 422, startPoint y: 148, endPoint x: 421, endPoint y: 58, distance: 89.3
click at [421, 58] on div at bounding box center [413, 119] width 100 height 221
drag, startPoint x: 427, startPoint y: 118, endPoint x: 417, endPoint y: 70, distance: 49.7
click at [417, 70] on div at bounding box center [413, 119] width 100 height 221
click at [456, 97] on div at bounding box center [413, 119] width 100 height 221
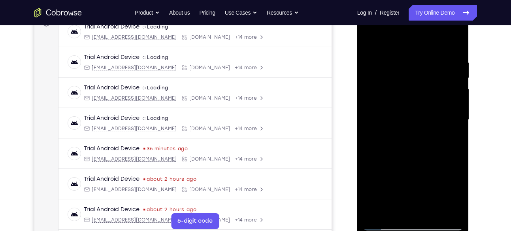
click at [456, 97] on div at bounding box center [413, 119] width 100 height 221
drag, startPoint x: 427, startPoint y: 174, endPoint x: 428, endPoint y: 19, distance: 155.3
click at [428, 19] on div at bounding box center [413, 119] width 100 height 221
click at [456, 92] on div at bounding box center [413, 119] width 100 height 221
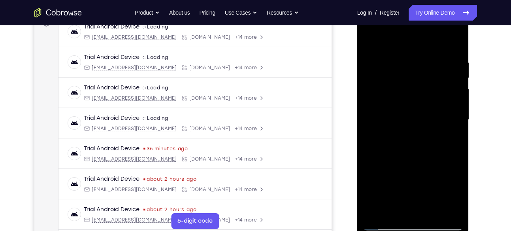
click at [456, 92] on div at bounding box center [413, 119] width 100 height 221
drag, startPoint x: 433, startPoint y: 181, endPoint x: 442, endPoint y: 69, distance: 112.7
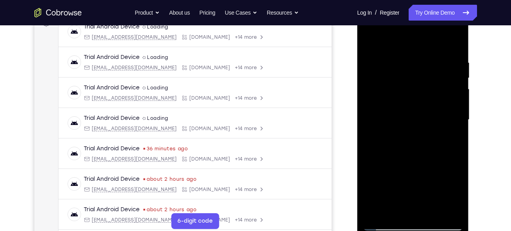
click at [442, 69] on div at bounding box center [413, 119] width 100 height 221
click at [458, 145] on div at bounding box center [413, 119] width 100 height 221
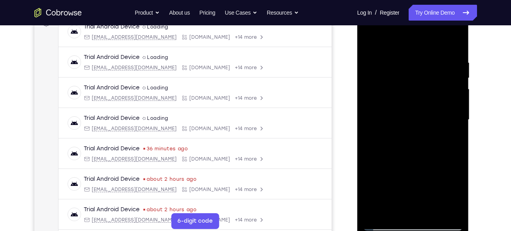
click at [458, 145] on div at bounding box center [413, 119] width 100 height 221
drag, startPoint x: 458, startPoint y: 145, endPoint x: 464, endPoint y: 66, distance: 79.3
click at [464, 66] on div at bounding box center [413, 121] width 112 height 236
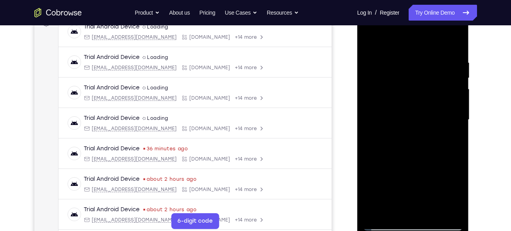
drag, startPoint x: 409, startPoint y: 143, endPoint x: 421, endPoint y: 52, distance: 91.7
click at [421, 52] on div at bounding box center [413, 119] width 100 height 221
drag, startPoint x: 430, startPoint y: 137, endPoint x: 450, endPoint y: 61, distance: 78.7
click at [450, 61] on div at bounding box center [413, 119] width 100 height 221
drag, startPoint x: 430, startPoint y: 133, endPoint x: 439, endPoint y: 75, distance: 57.9
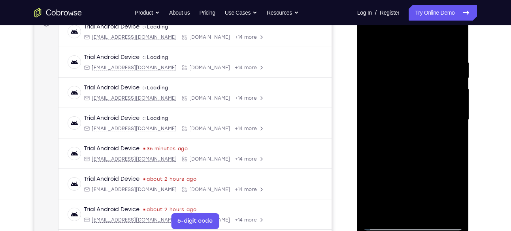
click at [439, 75] on div at bounding box center [413, 119] width 100 height 221
drag, startPoint x: 427, startPoint y: 129, endPoint x: 432, endPoint y: 77, distance: 52.4
click at [432, 77] on div at bounding box center [413, 119] width 100 height 221
drag, startPoint x: 429, startPoint y: 123, endPoint x: 430, endPoint y: 92, distance: 30.5
click at [430, 92] on div at bounding box center [413, 119] width 100 height 221
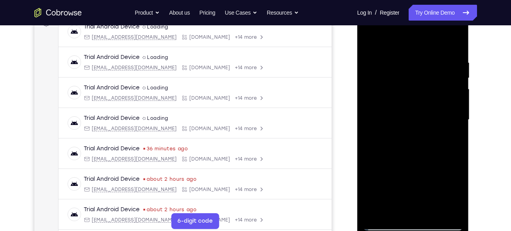
click at [457, 105] on div at bounding box center [413, 119] width 100 height 221
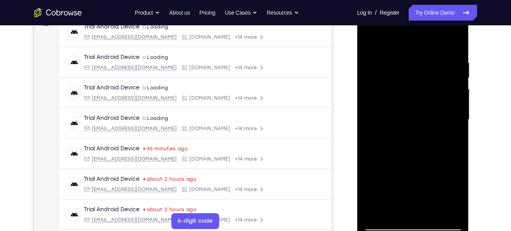
click at [457, 105] on div at bounding box center [413, 119] width 100 height 221
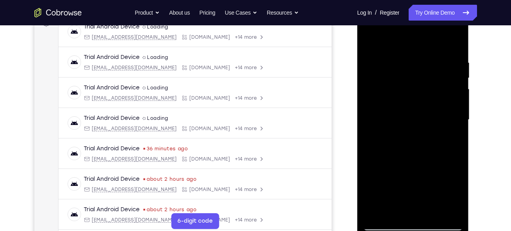
click at [457, 105] on div at bounding box center [413, 119] width 100 height 221
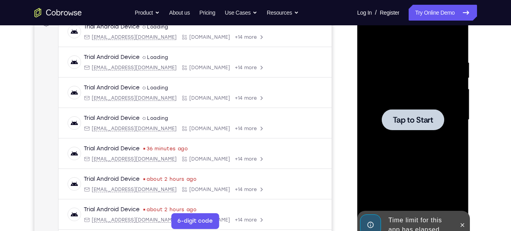
click at [457, 105] on div at bounding box center [413, 119] width 100 height 221
